Goal: Information Seeking & Learning: Learn about a topic

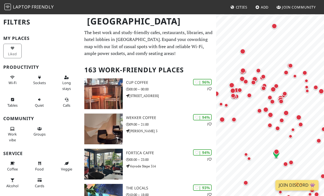
click at [275, 24] on div "Map marker" at bounding box center [273, 25] width 5 height 5
click at [294, 38] on button "×" at bounding box center [292, 39] width 5 height 6
click at [292, 66] on div "Map marker" at bounding box center [290, 65] width 5 height 5
click at [286, 71] on div "Map marker" at bounding box center [290, 65] width 11 height 11
click at [286, 70] on div "Map marker" at bounding box center [290, 65] width 11 height 11
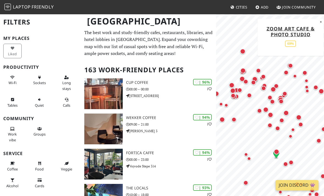
click at [287, 70] on div "Map marker" at bounding box center [290, 65] width 11 height 11
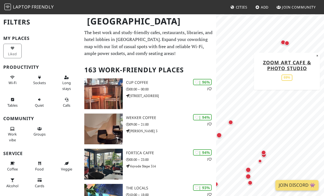
click at [281, 42] on div "Map marker" at bounding box center [282, 42] width 5 height 5
click at [267, 69] on div "Map marker" at bounding box center [269, 70] width 11 height 11
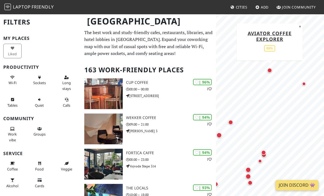
click at [303, 82] on div "Map marker" at bounding box center [304, 84] width 4 height 4
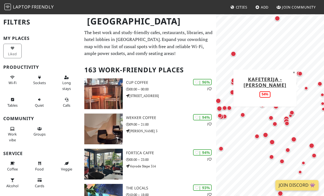
click at [293, 70] on button "×" at bounding box center [293, 72] width 5 height 6
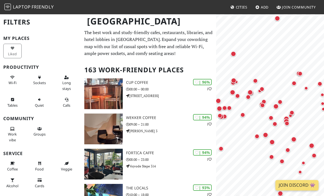
click at [235, 52] on div "Map marker" at bounding box center [232, 53] width 5 height 5
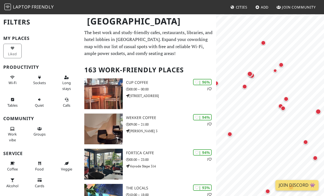
click at [264, 39] on div "Map marker" at bounding box center [263, 42] width 11 height 11
click at [279, 63] on div "Map marker" at bounding box center [280, 64] width 5 height 5
click at [272, 69] on div "Map marker" at bounding box center [274, 70] width 11 height 11
click at [285, 97] on div "Map marker" at bounding box center [285, 98] width 5 height 5
click at [250, 74] on div "Map marker" at bounding box center [249, 73] width 5 height 5
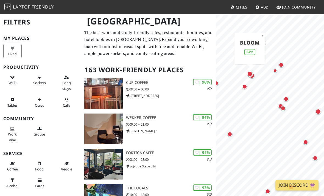
click at [285, 96] on div "Map marker" at bounding box center [285, 98] width 11 height 11
click at [283, 106] on div "Map marker" at bounding box center [282, 108] width 5 height 5
click at [277, 103] on div "Map marker" at bounding box center [282, 108] width 11 height 11
click at [243, 86] on div "Map marker" at bounding box center [244, 86] width 5 height 5
click at [253, 72] on div "Map marker" at bounding box center [249, 73] width 11 height 11
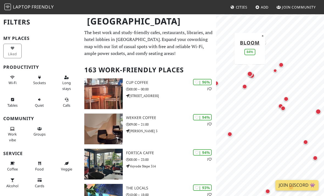
click at [247, 74] on div "Map marker" at bounding box center [249, 73] width 11 height 11
click at [250, 70] on div "Map marker" at bounding box center [249, 73] width 11 height 11
click at [252, 77] on div "Map marker" at bounding box center [249, 73] width 11 height 11
click at [253, 77] on div "Map marker" at bounding box center [249, 73] width 11 height 11
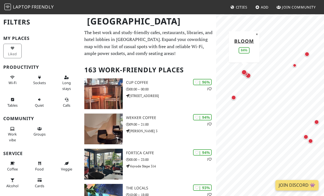
click at [249, 74] on div "Map marker" at bounding box center [243, 72] width 11 height 11
click at [246, 77] on div "Map marker" at bounding box center [243, 72] width 11 height 11
click at [248, 73] on div "Map marker" at bounding box center [243, 72] width 11 height 11
click at [250, 74] on div "Map marker" at bounding box center [245, 73] width 11 height 11
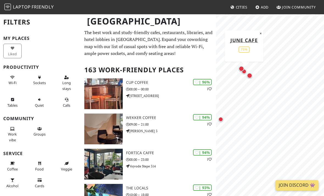
click at [249, 72] on div "Map marker" at bounding box center [243, 71] width 11 height 11
click at [251, 76] on div "Map marker" at bounding box center [249, 75] width 5 height 5
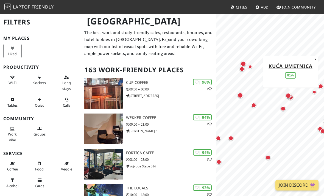
click at [249, 109] on div "Map marker" at bounding box center [253, 105] width 11 height 11
click at [240, 97] on div "Map marker" at bounding box center [239, 94] width 5 height 5
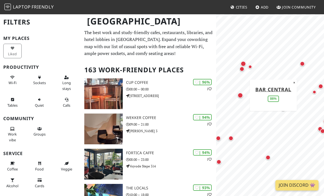
click at [242, 67] on div "Map marker" at bounding box center [243, 63] width 11 height 11
click at [242, 66] on div "Map marker" at bounding box center [242, 63] width 5 height 5
click at [243, 66] on div "Map marker" at bounding box center [243, 63] width 11 height 11
click at [241, 68] on div "Map marker" at bounding box center [243, 63] width 11 height 11
click at [240, 68] on div "Map marker" at bounding box center [243, 63] width 11 height 11
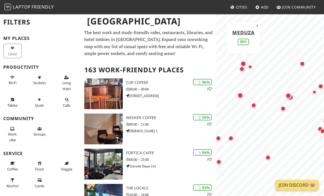
click at [240, 68] on div "Map marker" at bounding box center [243, 63] width 11 height 11
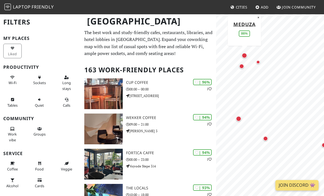
click at [246, 68] on div "Map marker" at bounding box center [241, 66] width 11 height 11
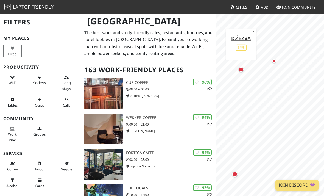
click at [272, 63] on div "Map marker" at bounding box center [273, 60] width 11 height 11
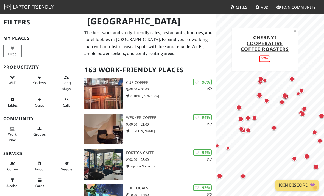
click at [236, 106] on div "Map marker" at bounding box center [238, 107] width 5 height 5
click at [249, 114] on div "Map marker" at bounding box center [247, 117] width 11 height 11
click at [256, 114] on div "Map marker" at bounding box center [254, 117] width 11 height 11
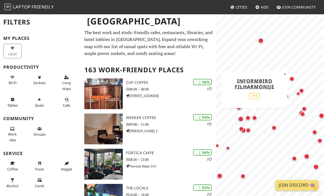
click at [272, 126] on div "Map marker" at bounding box center [273, 127] width 5 height 5
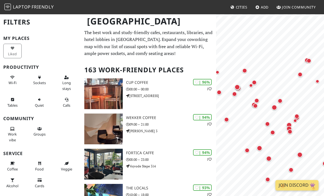
click at [273, 106] on div "Map marker" at bounding box center [273, 107] width 5 height 5
click at [283, 98] on div "Map marker" at bounding box center [279, 100] width 11 height 11
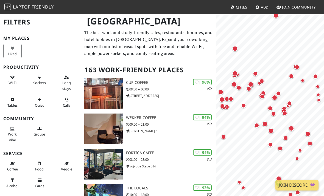
click at [266, 122] on div "Map marker" at bounding box center [264, 123] width 5 height 5
click at [271, 127] on div "Map marker" at bounding box center [270, 130] width 11 height 11
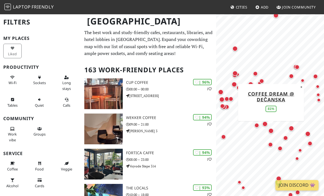
click at [267, 124] on div "Map marker" at bounding box center [264, 123] width 5 height 5
click at [289, 128] on div "Map marker" at bounding box center [290, 127] width 5 height 5
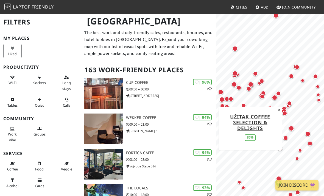
click at [280, 111] on button "×" at bounding box center [278, 109] width 5 height 6
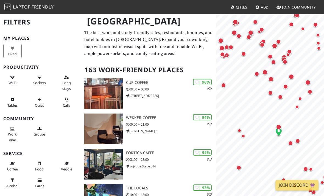
click at [281, 123] on div "Map marker" at bounding box center [278, 126] width 11 height 11
click at [277, 126] on div "Map marker" at bounding box center [278, 126] width 5 height 5
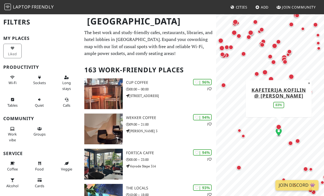
click at [290, 142] on div "Map marker" at bounding box center [290, 142] width 5 height 5
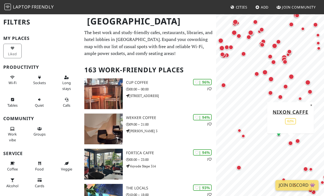
click at [298, 139] on div "Map marker" at bounding box center [297, 140] width 5 height 5
click at [296, 108] on div "Map marker" at bounding box center [297, 107] width 4 height 4
click at [299, 98] on div "Map marker" at bounding box center [300, 99] width 4 height 4
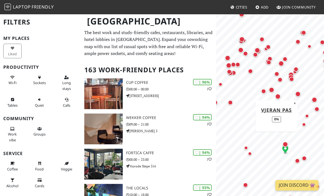
click at [312, 106] on div "Map marker" at bounding box center [316, 108] width 11 height 11
click at [313, 95] on div "Map marker" at bounding box center [314, 99] width 11 height 11
click at [275, 112] on div "Map marker" at bounding box center [276, 110] width 11 height 11
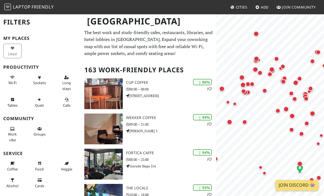
click at [291, 118] on div "Map marker" at bounding box center [291, 115] width 5 height 5
click at [278, 109] on div "Map marker" at bounding box center [277, 110] width 5 height 5
click at [264, 87] on div "Map marker" at bounding box center [264, 90] width 11 height 11
click at [261, 71] on div "Map marker" at bounding box center [259, 72] width 5 height 5
click at [270, 77] on div "Map marker" at bounding box center [269, 74] width 11 height 11
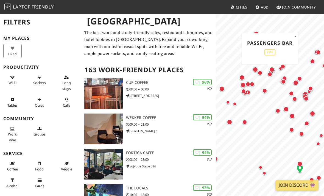
click at [278, 84] on div "Map marker" at bounding box center [283, 81] width 11 height 11
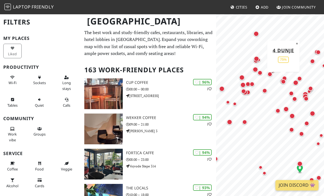
click at [283, 75] on div "Map marker" at bounding box center [284, 78] width 11 height 11
click at [283, 82] on div "Map marker" at bounding box center [283, 81] width 5 height 5
click at [279, 86] on div "Map marker" at bounding box center [283, 81] width 11 height 11
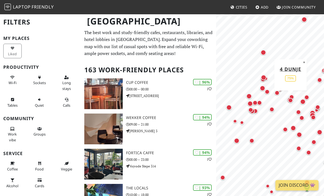
click at [279, 93] on div "Map marker" at bounding box center [276, 92] width 5 height 5
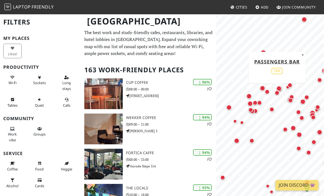
click at [287, 62] on link "Passengers Bar" at bounding box center [277, 61] width 46 height 7
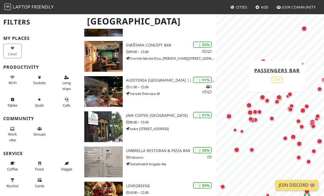
scroll to position [248, 0]
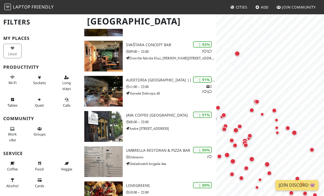
click at [279, 126] on div "Map marker" at bounding box center [276, 127] width 11 height 11
click at [274, 133] on div "Map marker" at bounding box center [277, 132] width 11 height 11
click at [287, 127] on div "Map marker" at bounding box center [287, 127] width 5 height 5
click at [274, 132] on div "Map marker" at bounding box center [276, 127] width 11 height 11
click at [273, 132] on div "Map marker" at bounding box center [276, 127] width 11 height 11
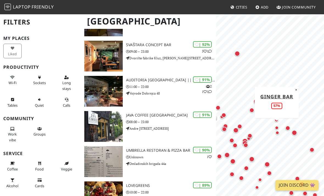
click at [276, 132] on div "Map marker" at bounding box center [276, 127] width 11 height 11
click at [277, 136] on div "Map marker" at bounding box center [277, 132] width 11 height 11
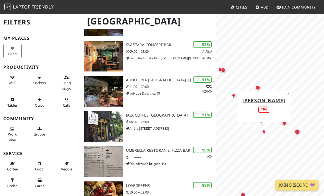
click at [297, 131] on div "Map marker" at bounding box center [296, 131] width 5 height 5
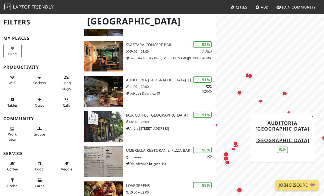
click at [284, 93] on div "Map marker" at bounding box center [284, 93] width 5 height 5
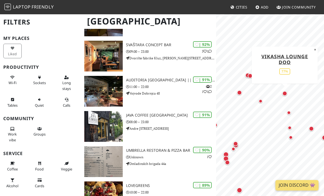
click at [257, 101] on div "Map marker" at bounding box center [260, 100] width 11 height 11
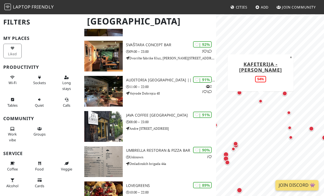
click at [234, 92] on div "Map marker" at bounding box center [239, 92] width 11 height 11
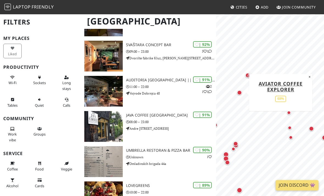
click at [246, 72] on div "Map marker" at bounding box center [249, 75] width 11 height 11
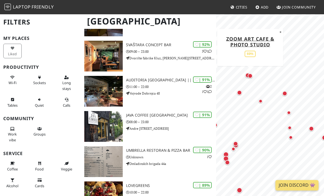
click at [249, 75] on div "Map marker" at bounding box center [249, 75] width 5 height 5
click at [249, 78] on div "Map marker" at bounding box center [249, 75] width 5 height 5
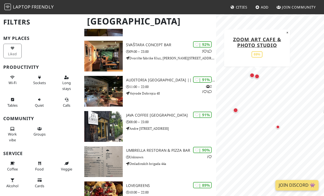
click at [257, 74] on div "Map marker" at bounding box center [256, 76] width 5 height 5
click at [246, 75] on div "Map marker" at bounding box center [251, 75] width 11 height 11
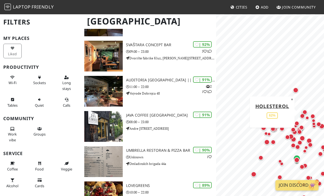
click at [291, 98] on button "×" at bounding box center [291, 99] width 5 height 6
click at [274, 104] on div "Map marker" at bounding box center [277, 103] width 11 height 11
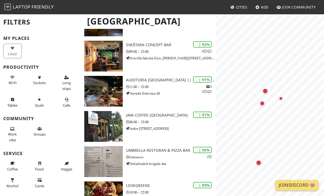
click at [266, 88] on div "Map marker" at bounding box center [264, 90] width 5 height 5
click at [281, 95] on div "Map marker" at bounding box center [280, 98] width 11 height 11
click at [263, 103] on div "Map marker" at bounding box center [262, 103] width 5 height 5
click at [280, 97] on div "Map marker" at bounding box center [281, 98] width 4 height 4
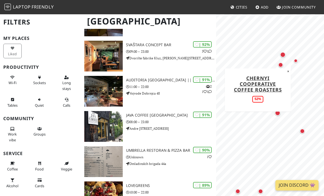
click at [286, 70] on button "×" at bounding box center [287, 71] width 5 height 6
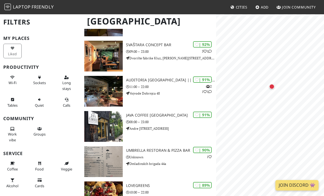
click at [272, 88] on div "Map marker" at bounding box center [271, 86] width 5 height 5
click at [307, 134] on div "Map marker" at bounding box center [305, 134] width 5 height 5
click at [287, 126] on div "Map marker" at bounding box center [282, 125] width 11 height 11
click at [285, 128] on div "Map marker" at bounding box center [280, 123] width 11 height 11
click at [280, 121] on div "Map marker" at bounding box center [280, 122] width 5 height 5
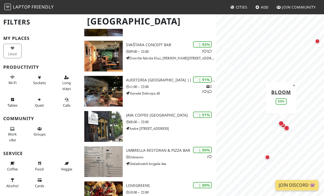
click at [286, 125] on div "Map marker" at bounding box center [280, 123] width 11 height 11
click at [284, 91] on link "Bloom" at bounding box center [281, 91] width 20 height 7
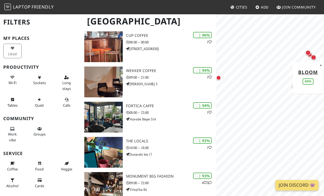
scroll to position [48, 0]
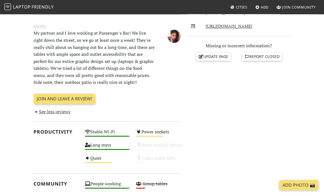
scroll to position [195, 0]
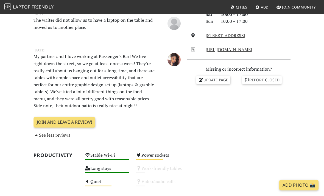
click at [63, 86] on p "My partner and I love working at Passenger's Bar! We live right down the street…" at bounding box center [94, 81] width 128 height 56
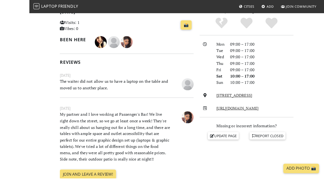
scroll to position [83, 0]
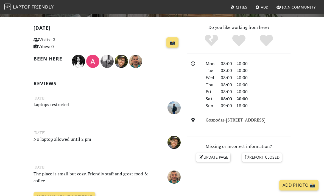
scroll to position [111, 0]
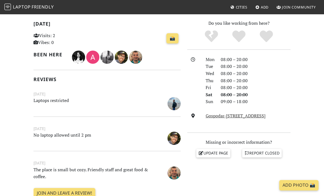
scroll to position [0, 0]
